Goal: Check status: Check status

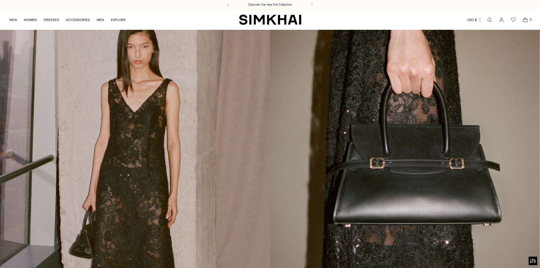
click at [501, 20] on icon "Go to the account page" at bounding box center [502, 20] width 8 height 6
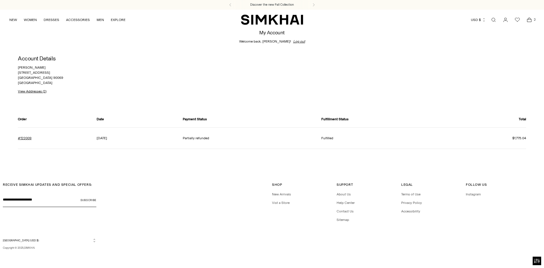
click at [519, 135] on td "$1,775.04" at bounding box center [490, 137] width 71 height 21
click at [22, 138] on link "#122009" at bounding box center [25, 138] width 14 height 5
